Goal: Check status: Check status

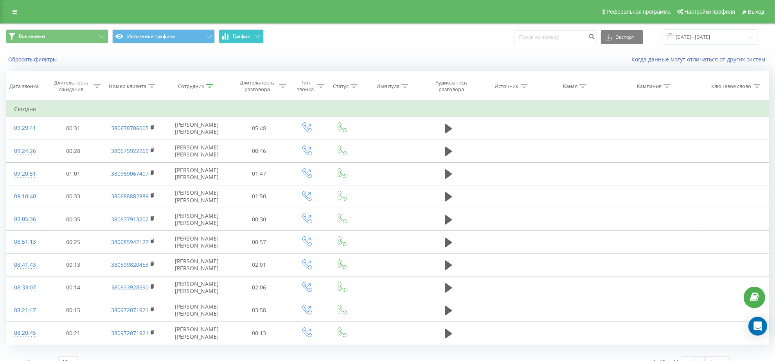
click at [237, 39] on span "График" at bounding box center [241, 36] width 17 height 5
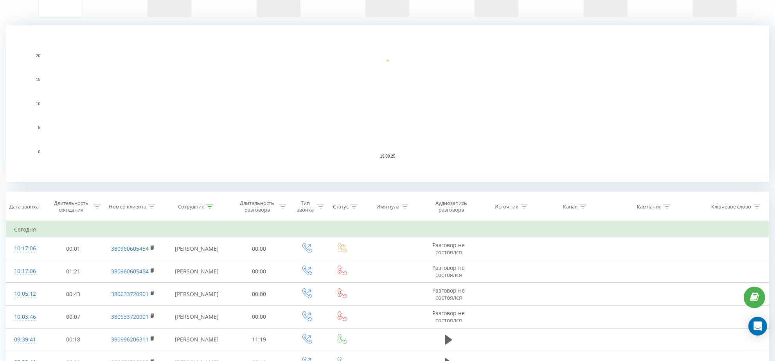
scroll to position [135, 0]
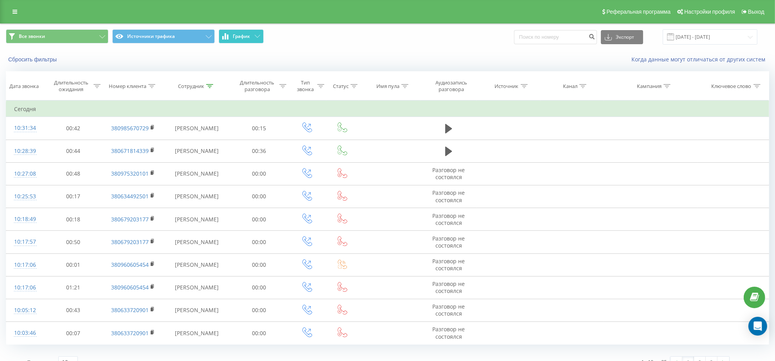
click at [233, 36] on span "График" at bounding box center [241, 36] width 17 height 5
